Goal: Task Accomplishment & Management: Use online tool/utility

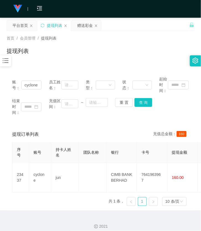
click at [4, 64] on icon "图标: bars" at bounding box center [5, 60] width 7 height 7
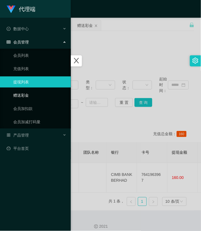
click at [20, 98] on link "赠送彩金" at bounding box center [39, 95] width 53 height 11
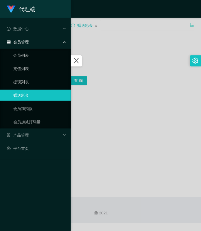
click at [116, 75] on div at bounding box center [100, 115] width 201 height 231
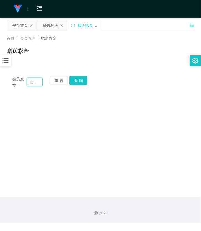
click at [40, 82] on input "text" at bounding box center [35, 82] width 16 height 9
paste input "66748345"
type input "66748345"
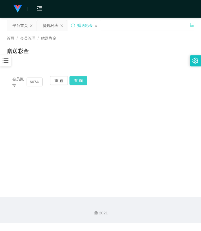
click at [76, 82] on button "查 询" at bounding box center [79, 80] width 18 height 9
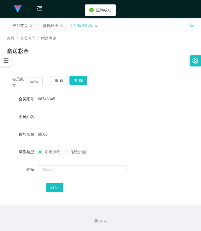
click at [68, 157] on div "彩金加款 彩金扣款" at bounding box center [93, 152] width 110 height 11
click at [68, 155] on div "彩金加款 彩金扣款" at bounding box center [93, 152] width 110 height 11
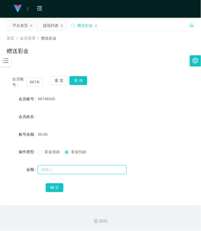
click at [64, 170] on input "text" at bounding box center [82, 169] width 89 height 9
type input "60"
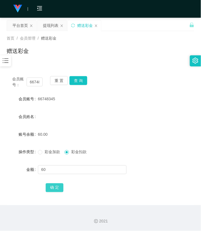
click at [56, 184] on button "确 定" at bounding box center [55, 187] width 18 height 9
